Goal: Transaction & Acquisition: Download file/media

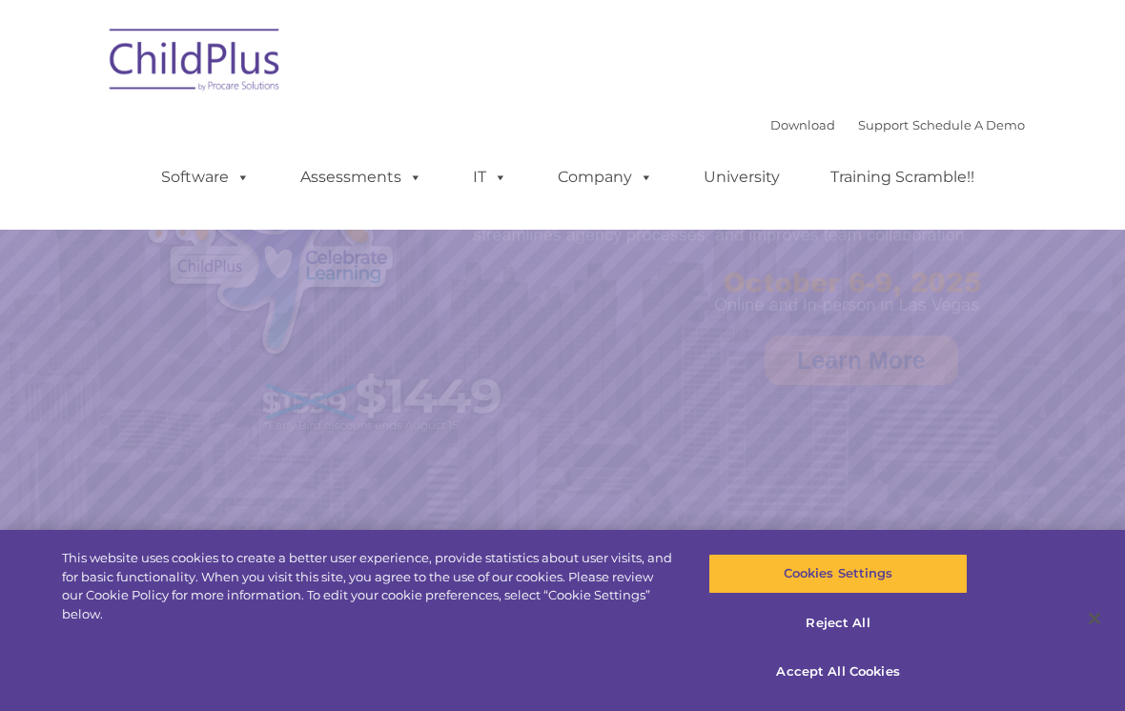
select select "MEDIUM"
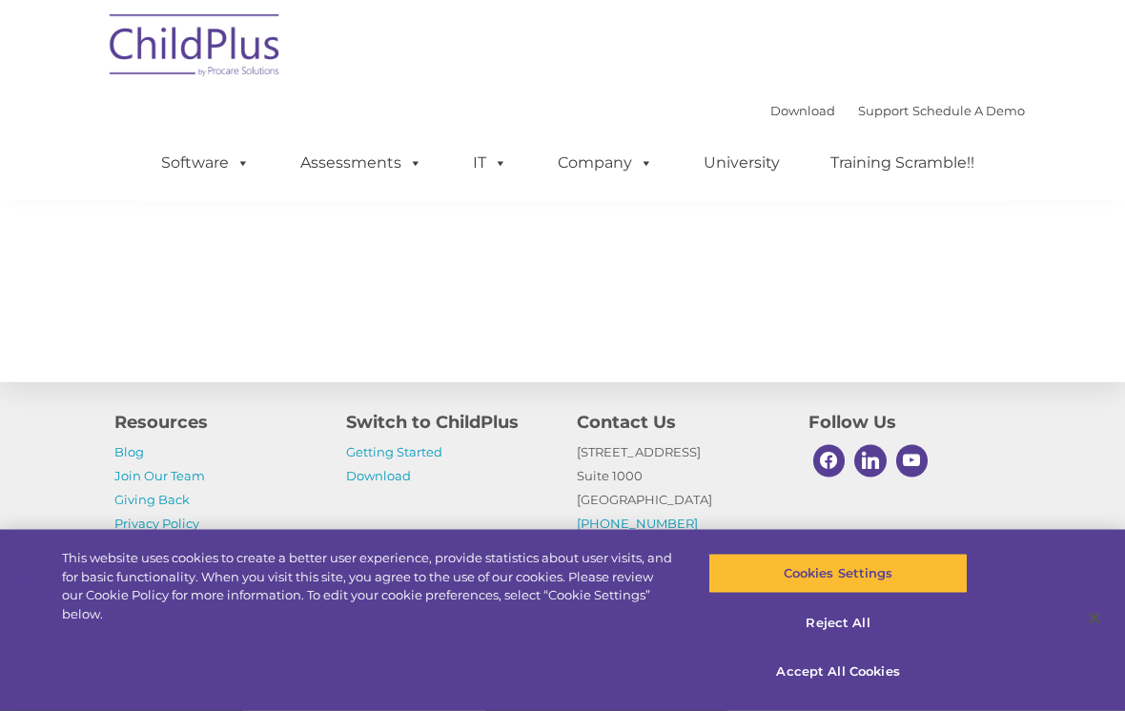
scroll to position [2378, 0]
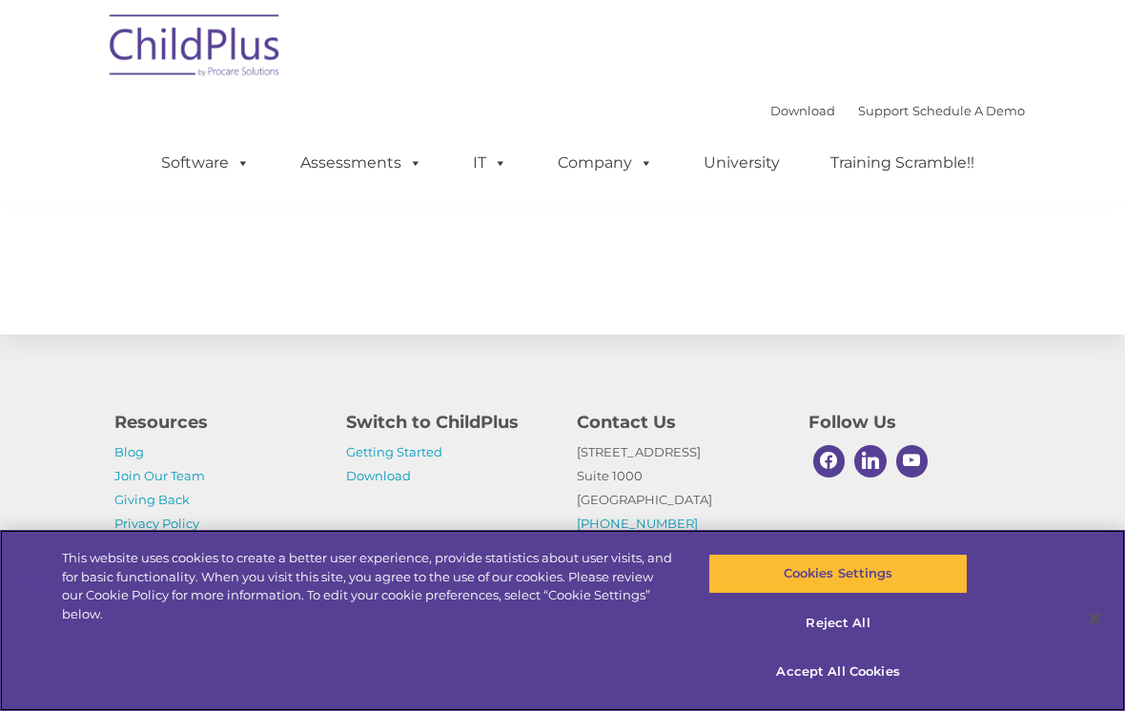
click at [833, 692] on button "Accept All Cookies" at bounding box center [837, 672] width 258 height 40
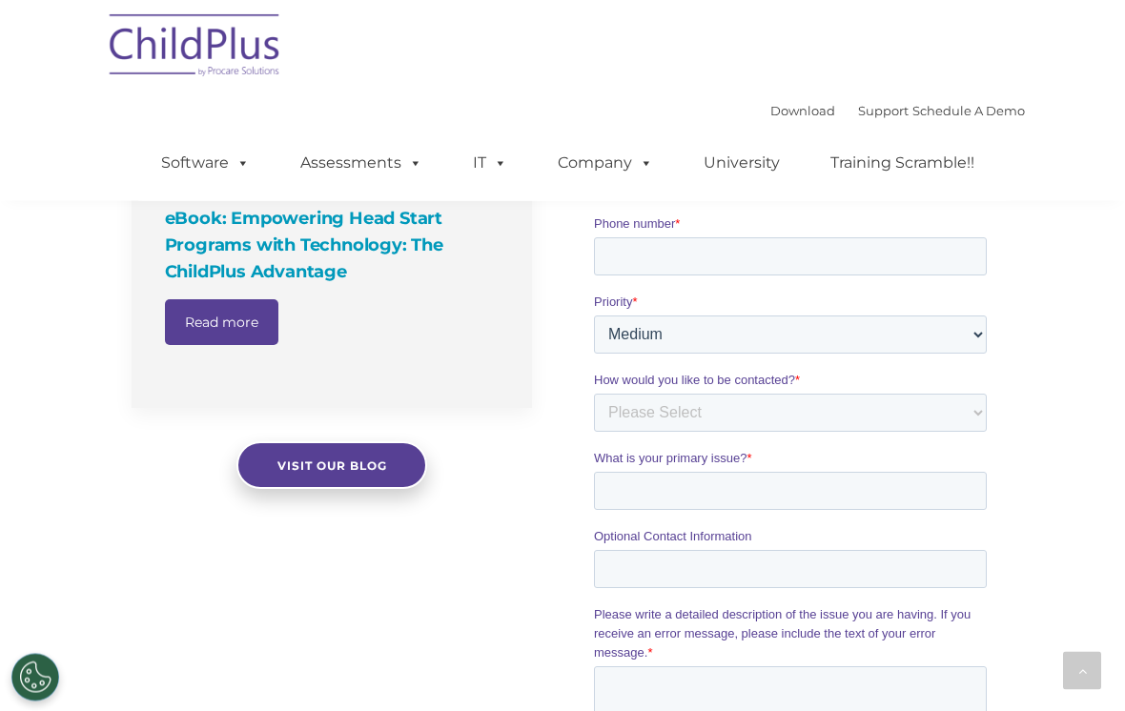
click at [215, 164] on link "Software" at bounding box center [205, 163] width 127 height 38
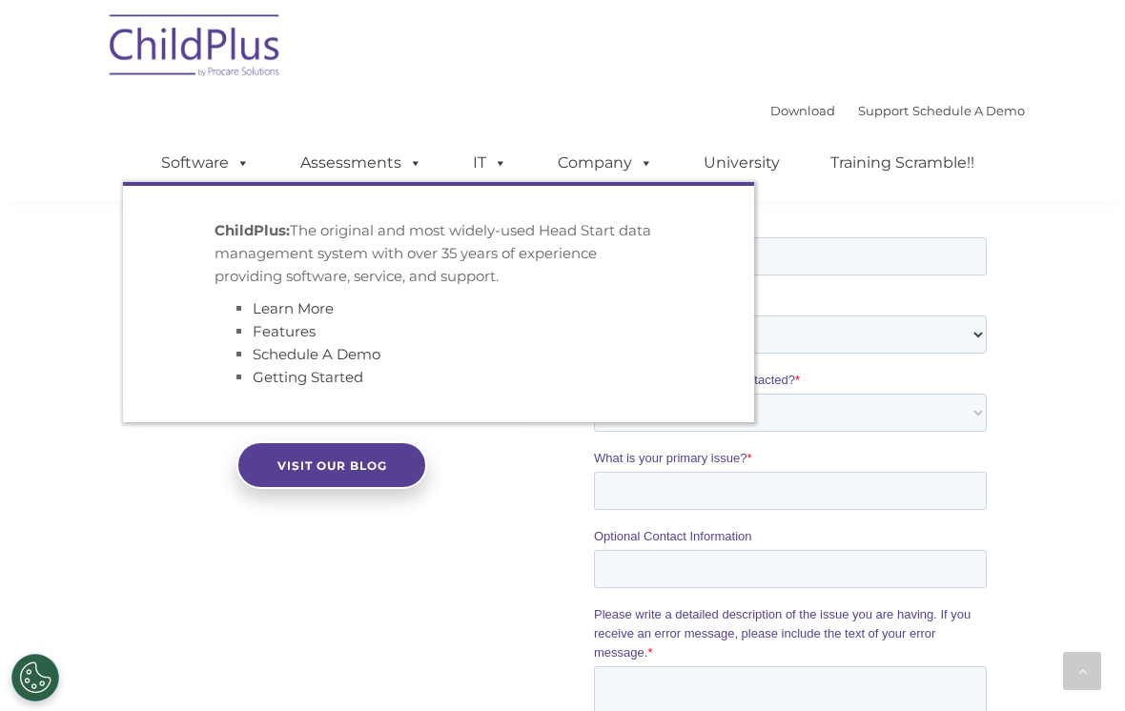
click at [671, 74] on div "Download Support | Schedule A Demo  MENU MENU Software ChildPlus: The original…" at bounding box center [562, 100] width 925 height 201
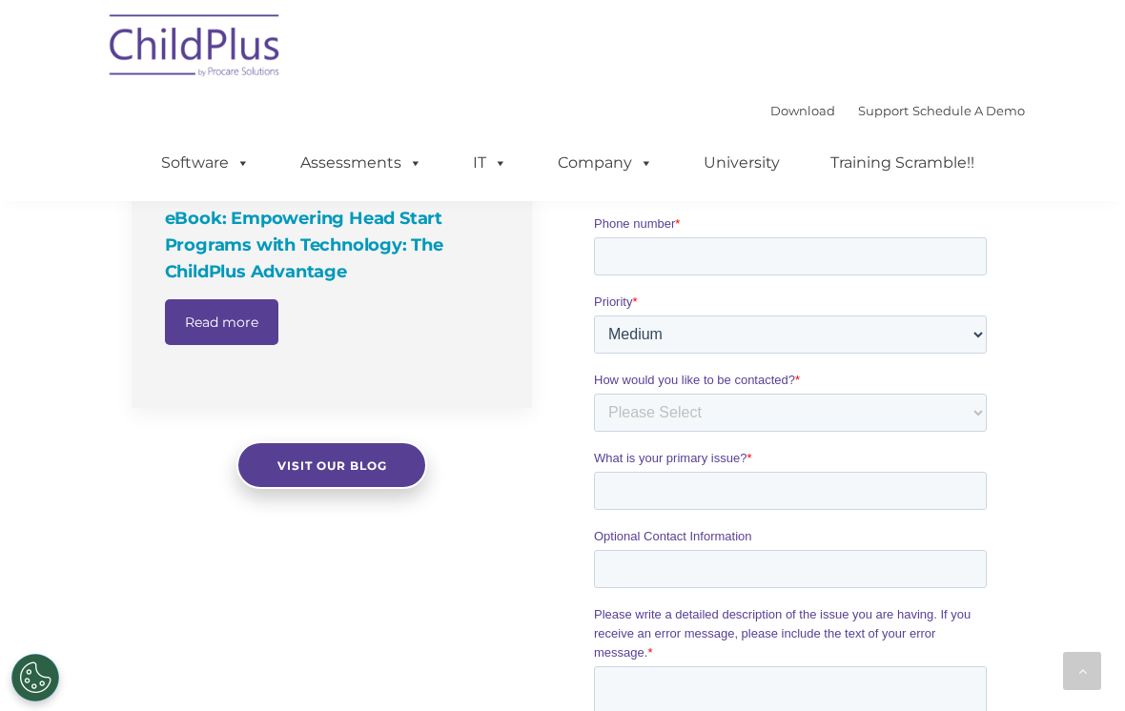
click at [774, 107] on link "Download" at bounding box center [802, 110] width 65 height 15
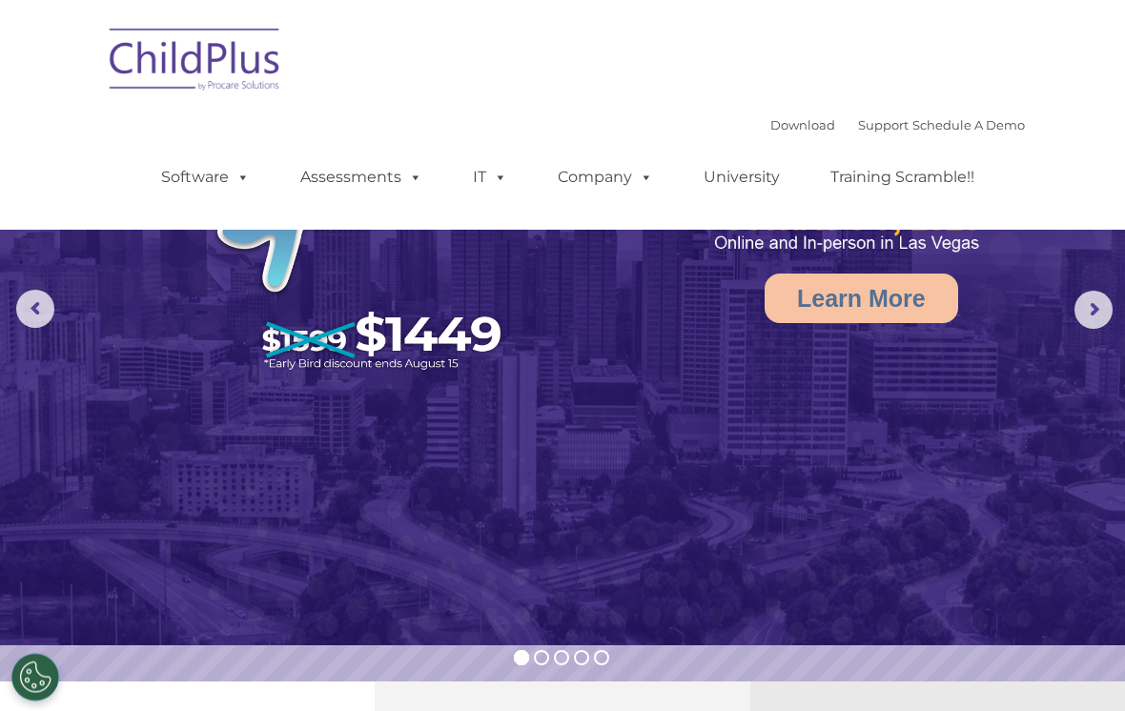
scroll to position [0, 0]
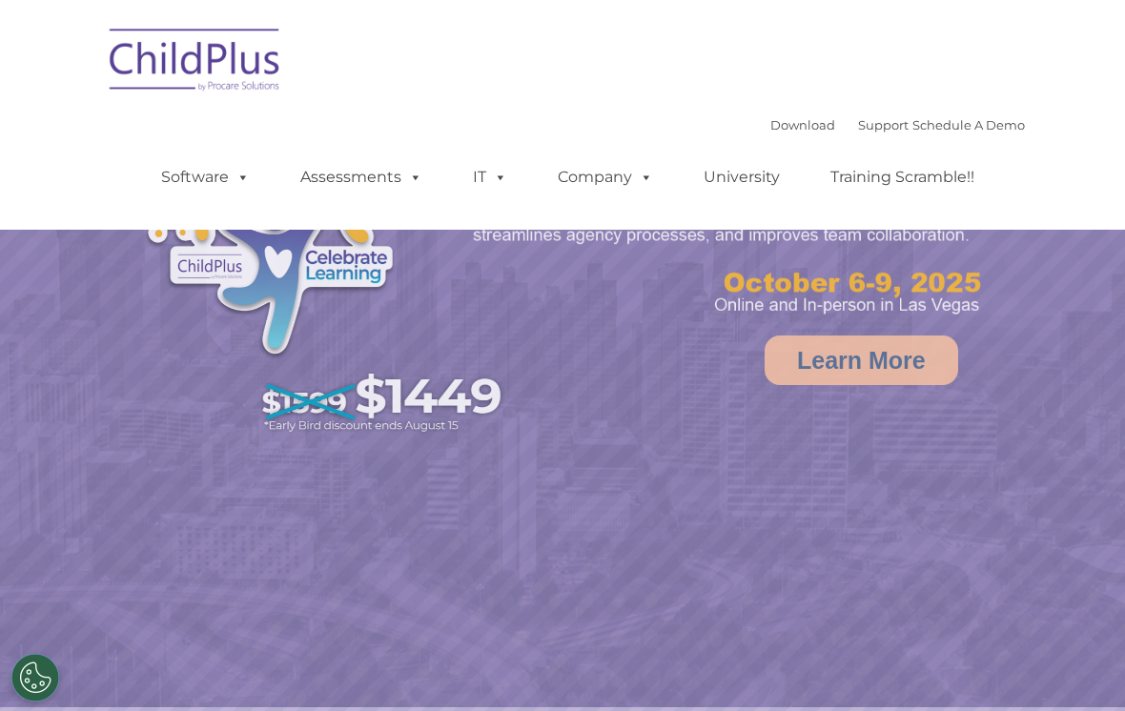
select select "MEDIUM"
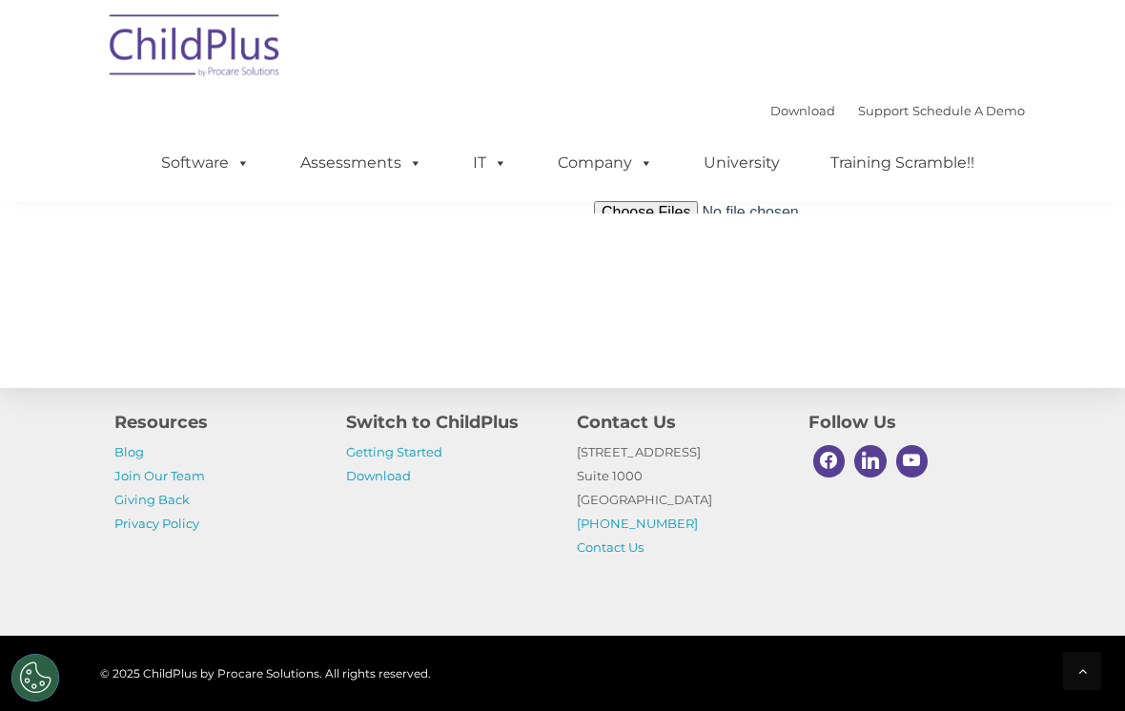
scroll to position [2250, 0]
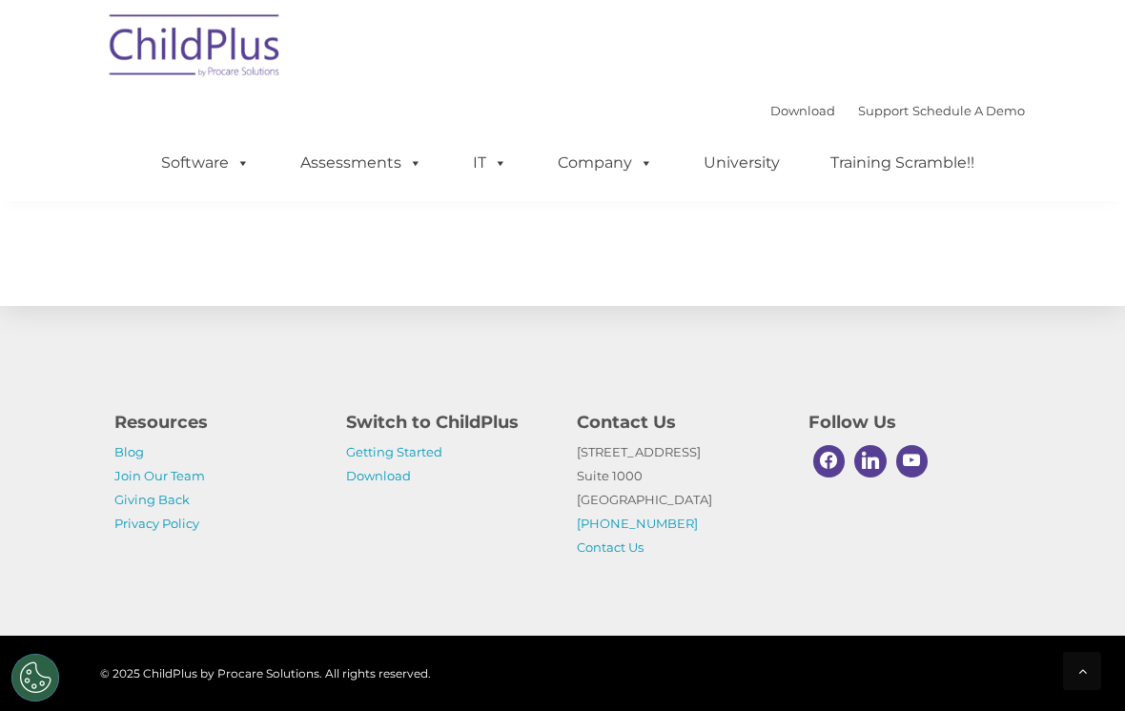
click at [427, 460] on link "Getting Started" at bounding box center [394, 451] width 96 height 15
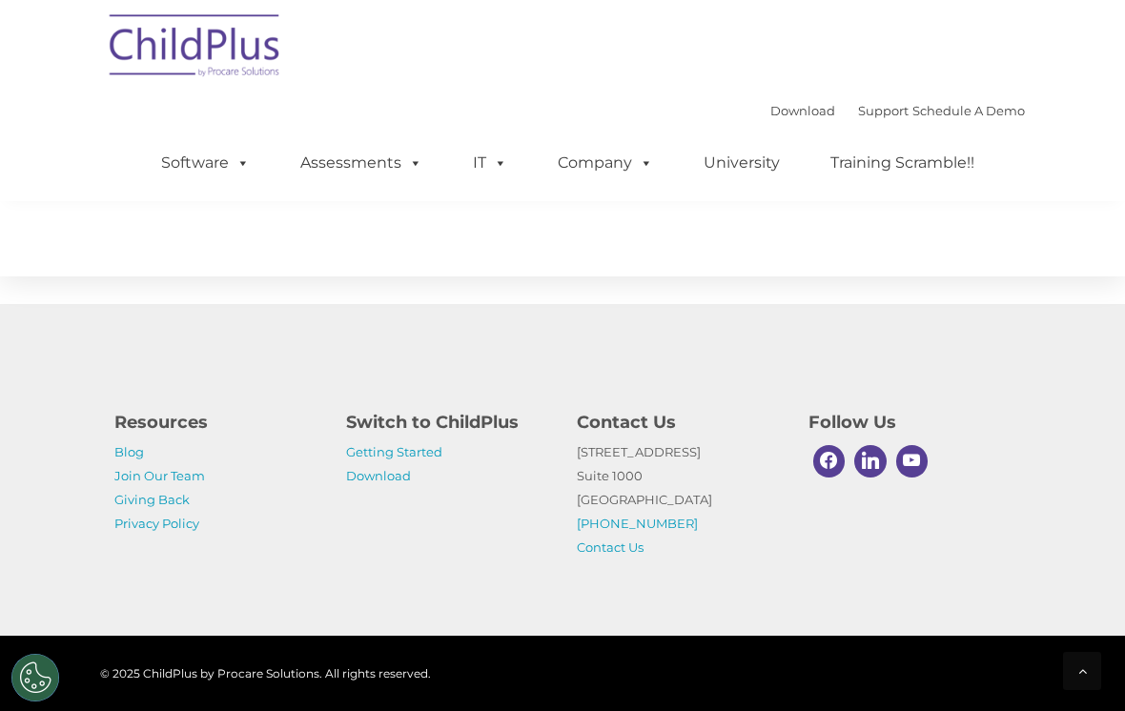
click at [381, 483] on link "Download" at bounding box center [378, 475] width 65 height 15
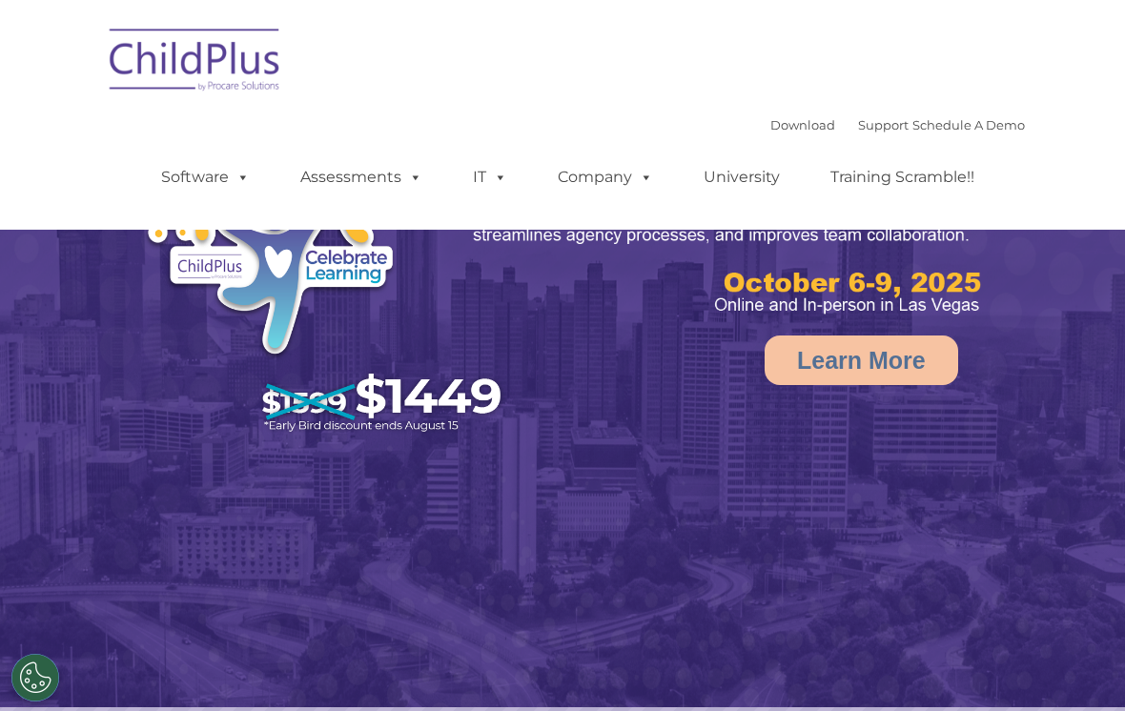
select select "MEDIUM"
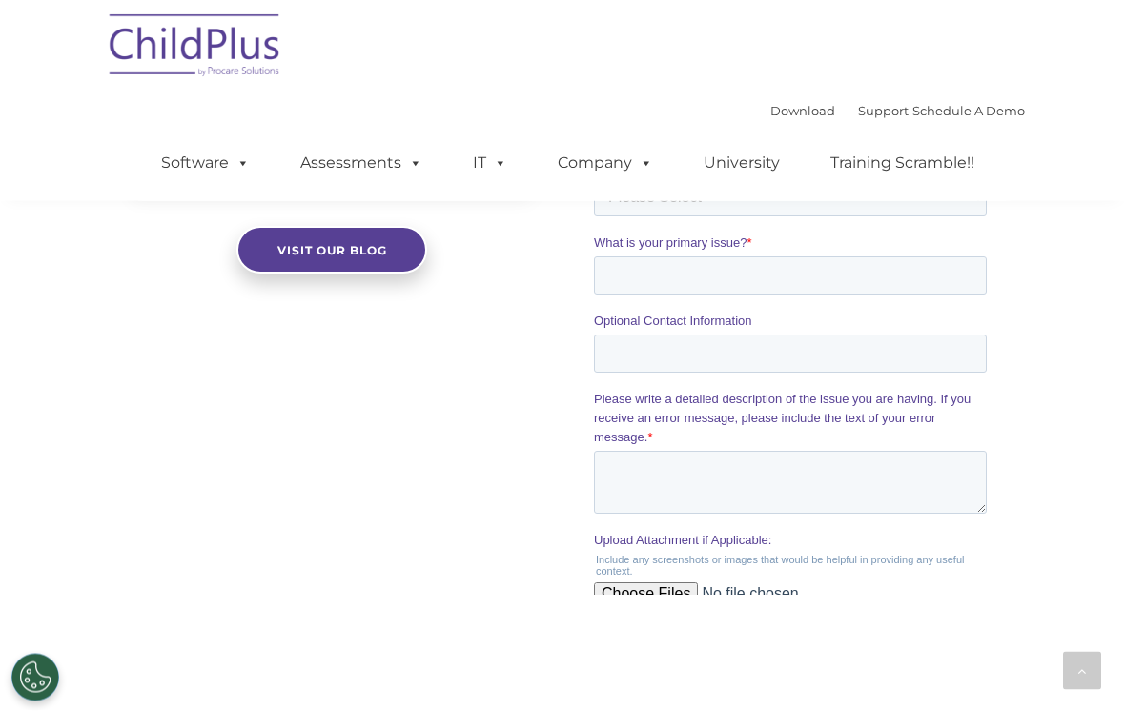
scroll to position [1836, 0]
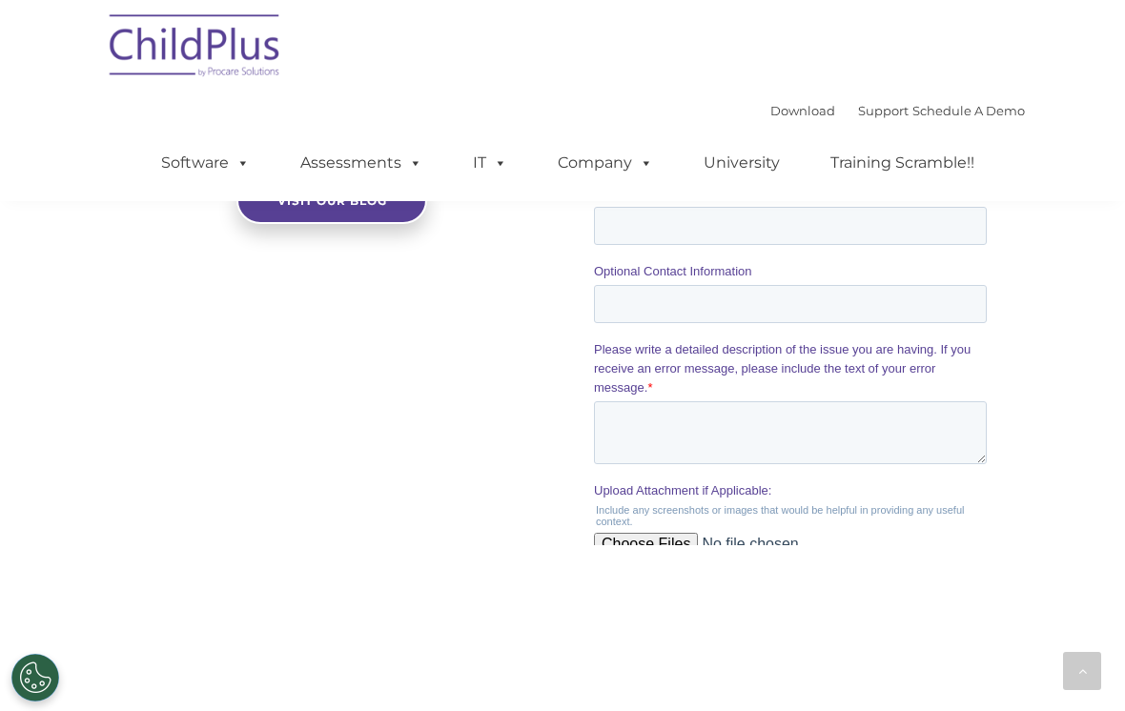
click at [208, 173] on link "Software" at bounding box center [205, 163] width 127 height 38
click at [428, 569] on div "The Latest News eBook: Empowering Head Start Programs with Technology: The Chil…" at bounding box center [562, 82] width 1125 height 1026
click at [909, 65] on div "Download Support | Schedule A Demo  MENU MENU Software ChildPlus: The original…" at bounding box center [562, 100] width 925 height 201
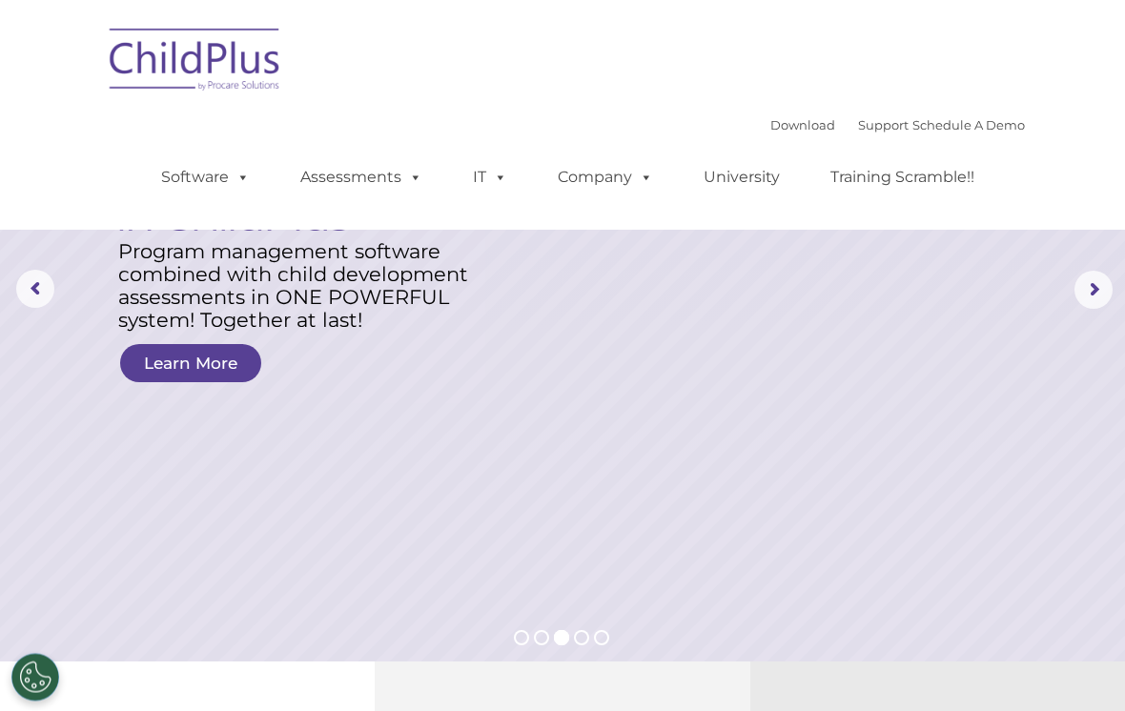
scroll to position [0, 0]
